Goal: Transaction & Acquisition: Purchase product/service

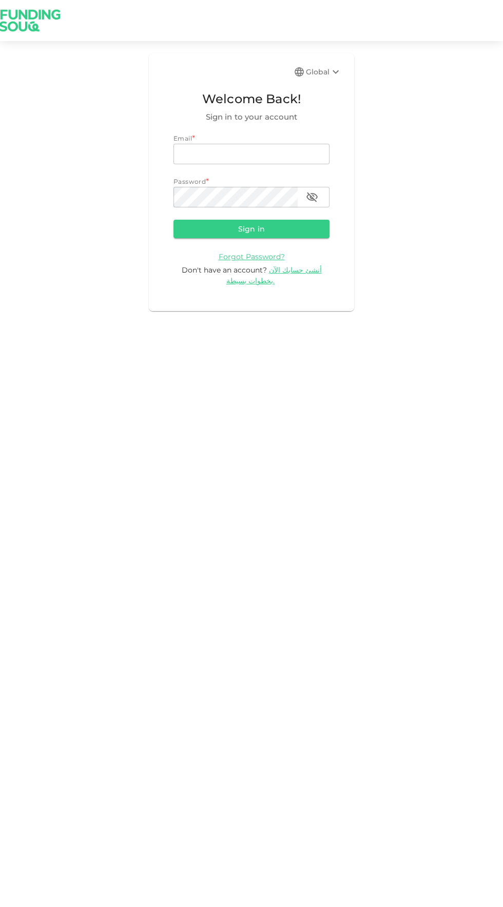
type input "[EMAIL_ADDRESS][DOMAIN_NAME]"
click at [174, 220] on button "Sign in" at bounding box center [252, 229] width 156 height 18
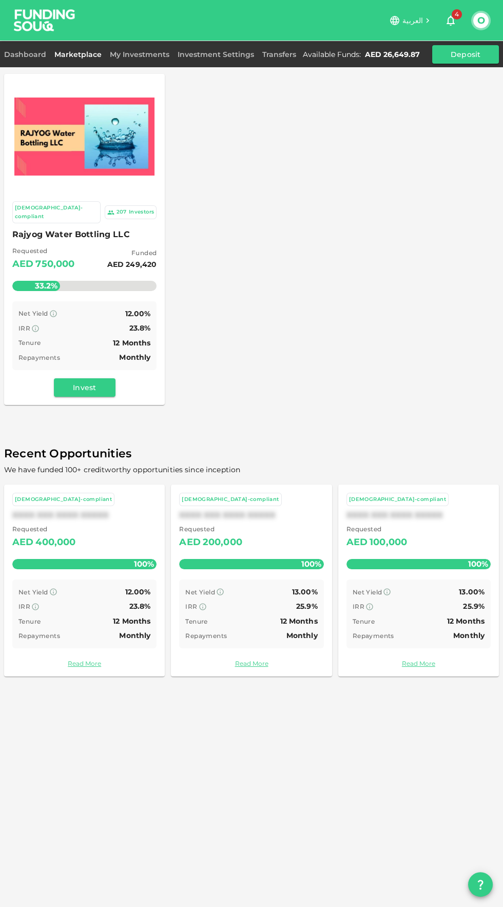
click at [63, 227] on span "Rajyog Water Bottling LLC" at bounding box center [84, 234] width 144 height 14
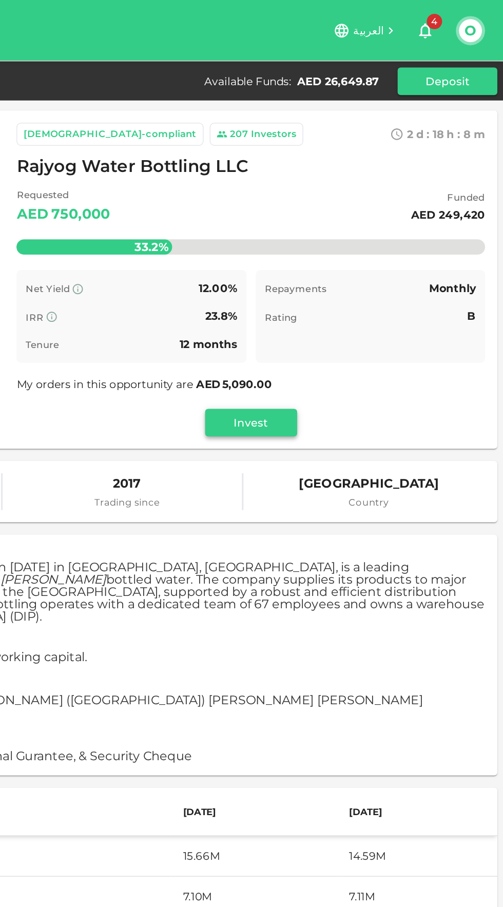
click at [344, 283] on button "Invest" at bounding box center [334, 283] width 62 height 18
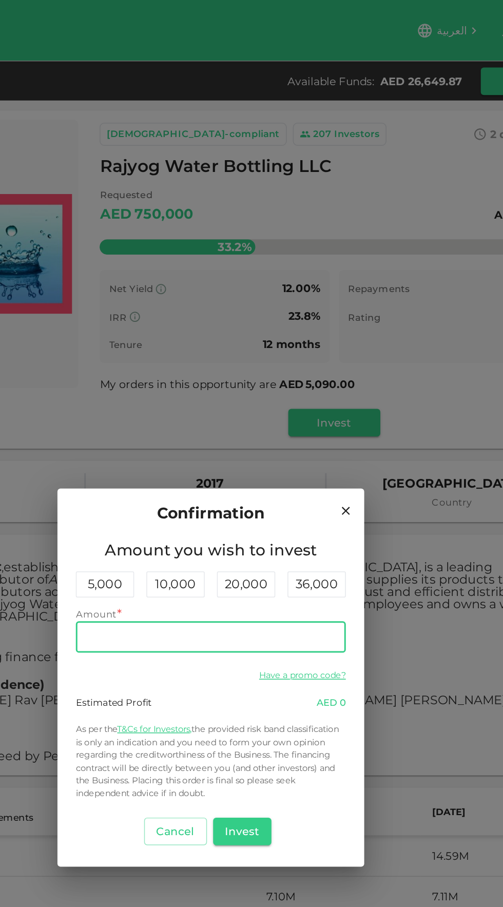
click at [256, 429] on input "Amount" at bounding box center [251, 426] width 181 height 21
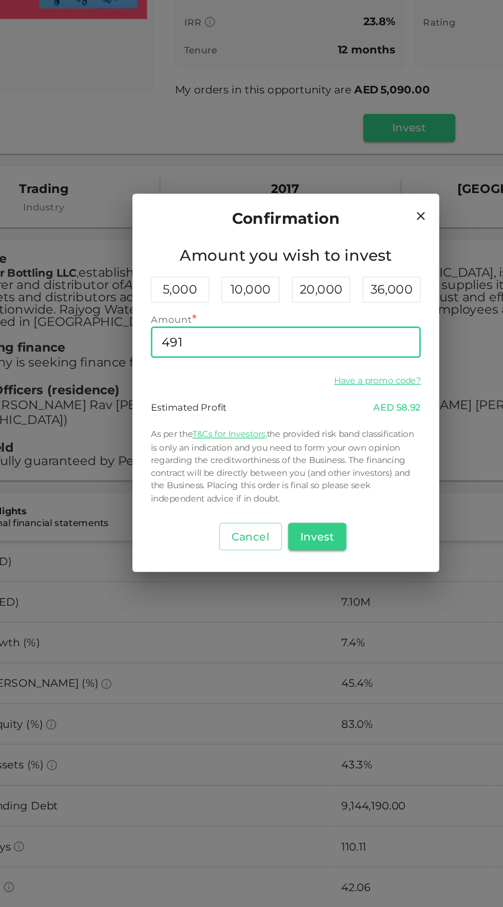
type input "4,910"
click at [287, 558] on button "Invest" at bounding box center [273, 556] width 40 height 18
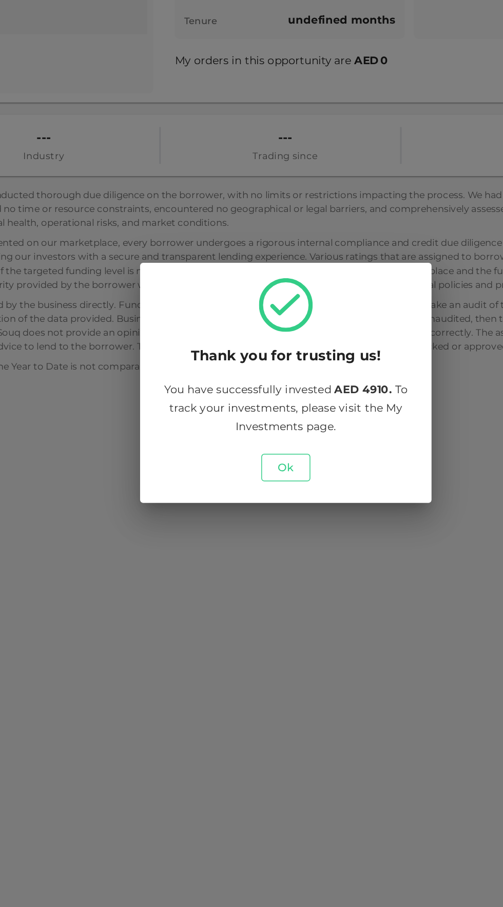
click at [267, 514] on button "Ok" at bounding box center [251, 510] width 33 height 18
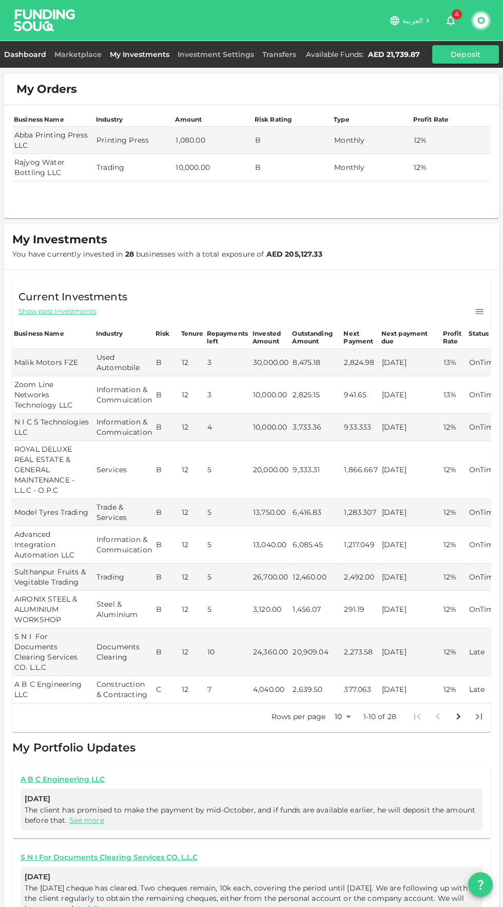
click at [30, 51] on link "Dashboard" at bounding box center [27, 54] width 46 height 9
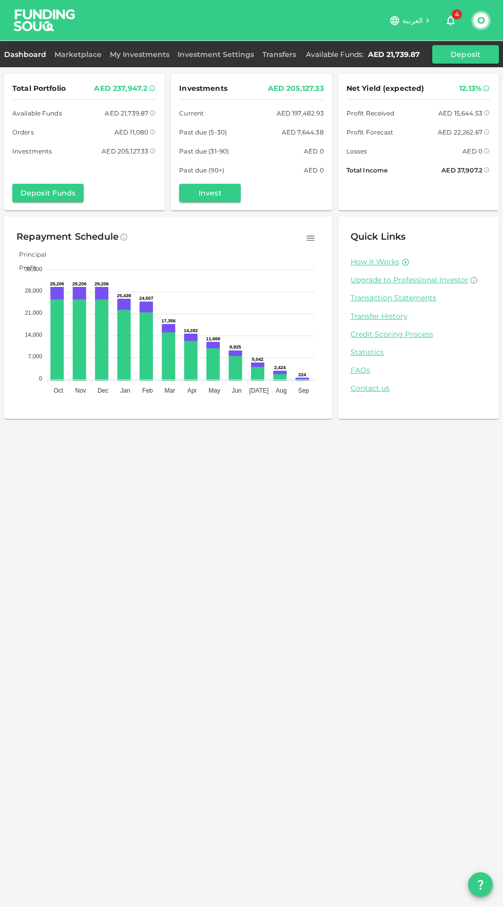
click at [87, 50] on div "Marketplace" at bounding box center [77, 54] width 55 height 12
click at [84, 56] on link "Marketplace" at bounding box center [77, 54] width 55 height 9
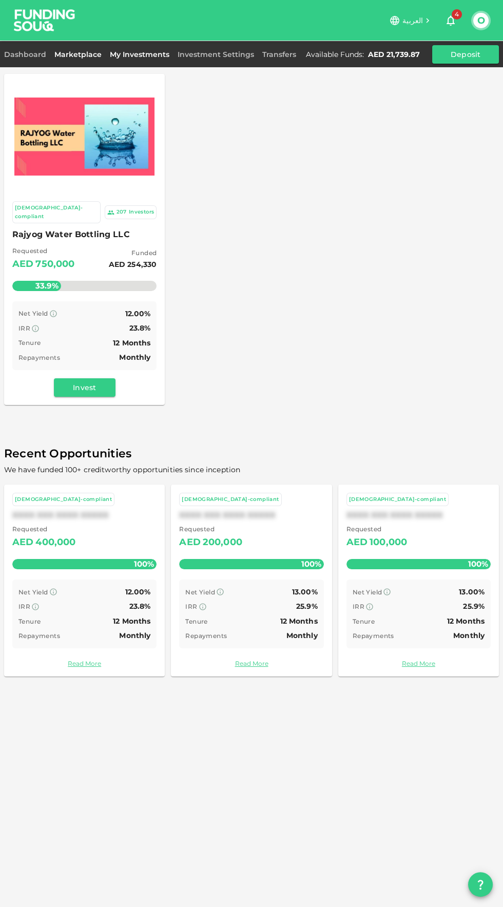
click at [150, 55] on link "My Investments" at bounding box center [140, 54] width 68 height 9
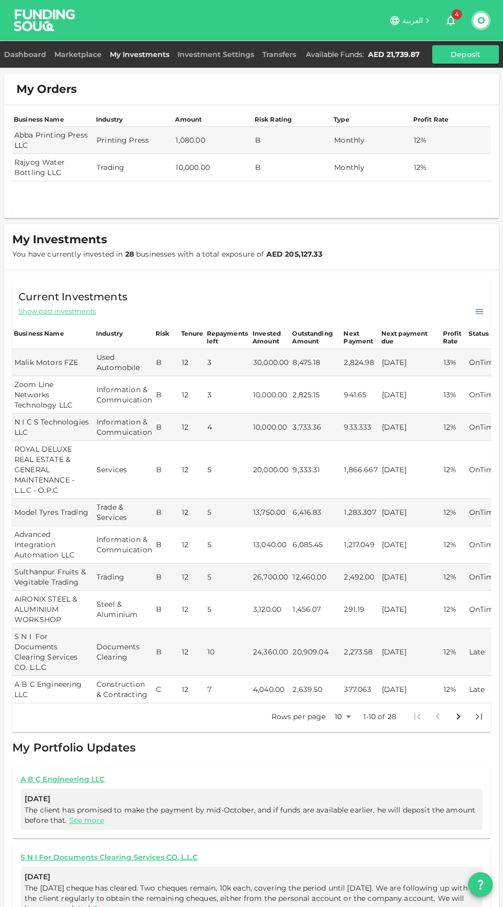
click at [458, 710] on icon "Go to next page" at bounding box center [458, 716] width 12 height 12
